Goal: Task Accomplishment & Management: Manage account settings

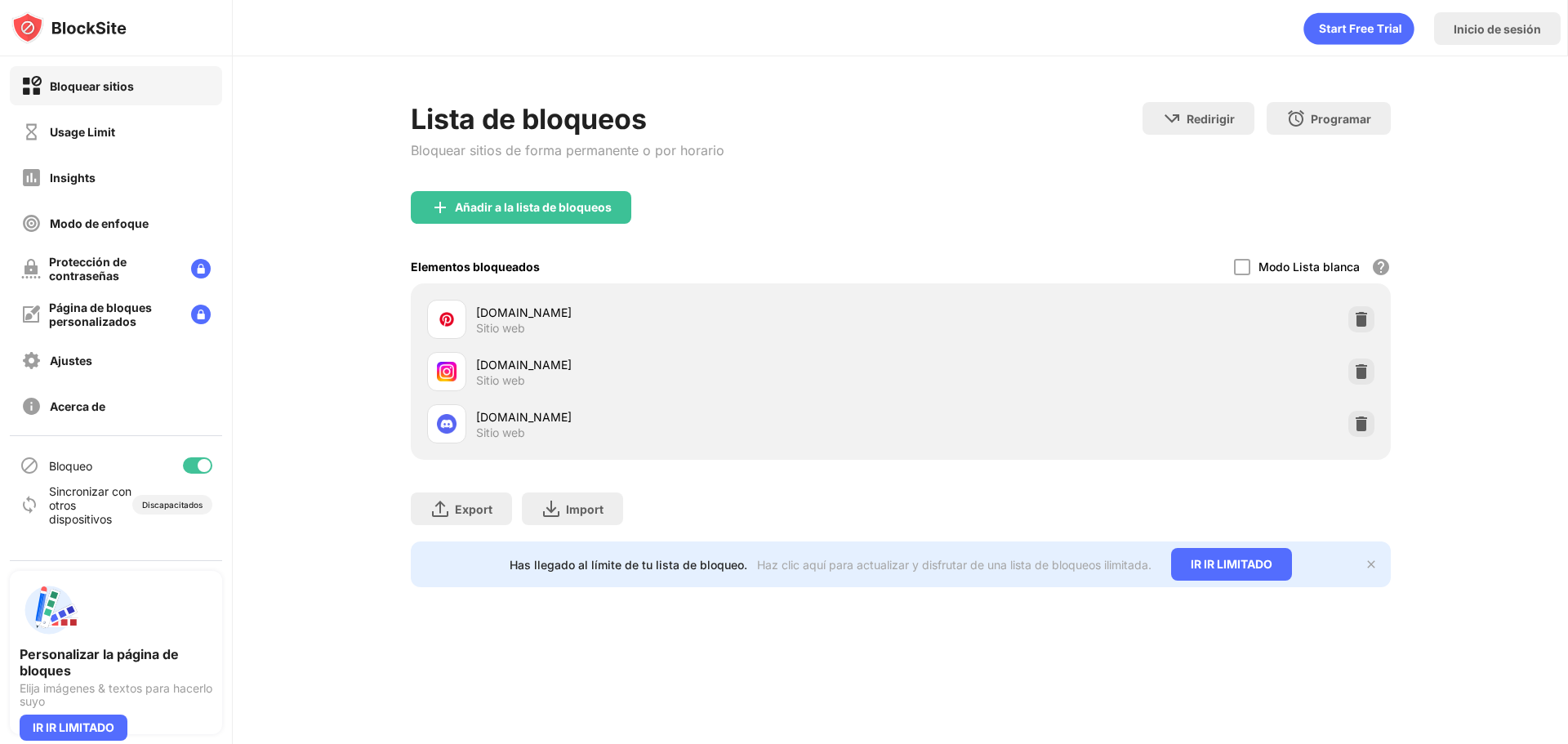
click at [193, 473] on div at bounding box center [198, 465] width 29 height 16
